Goal: Information Seeking & Learning: Learn about a topic

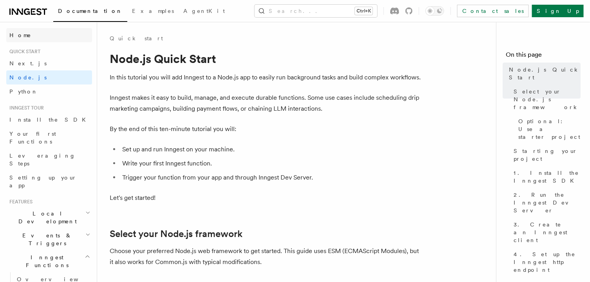
click at [18, 37] on span "Home" at bounding box center [20, 35] width 22 height 8
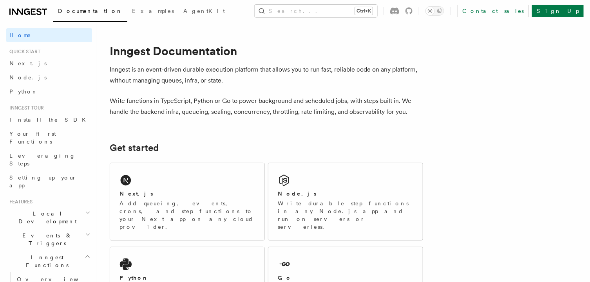
click at [34, 52] on span "Quick start" at bounding box center [23, 52] width 34 height 6
click at [28, 13] on icon at bounding box center [27, 12] width 6 height 6
